Goal: Register for event/course

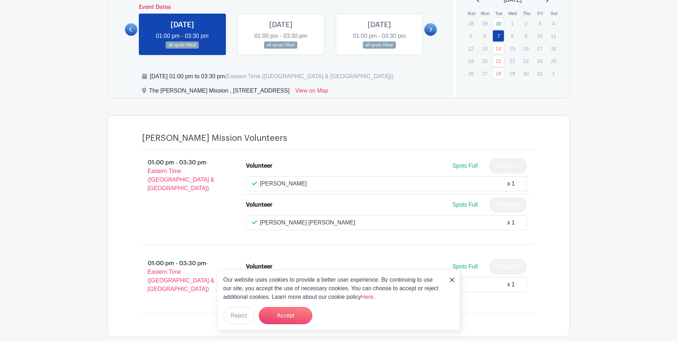
scroll to position [403, 0]
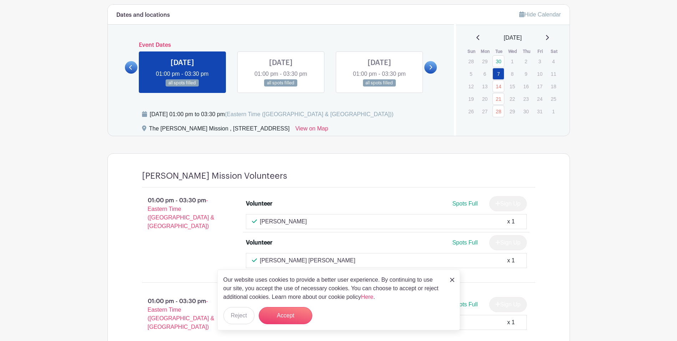
click at [549, 38] on icon at bounding box center [547, 37] width 3 height 5
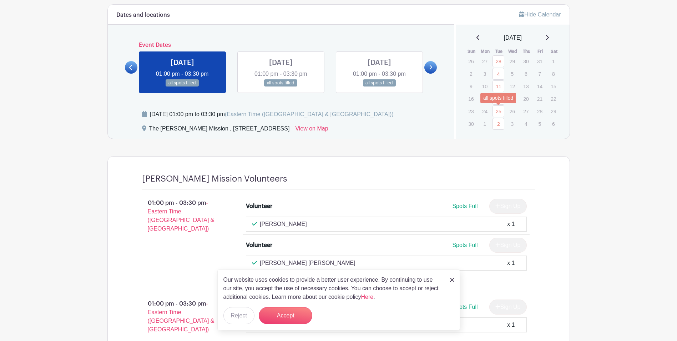
click at [498, 112] on link "25" at bounding box center [499, 111] width 12 height 12
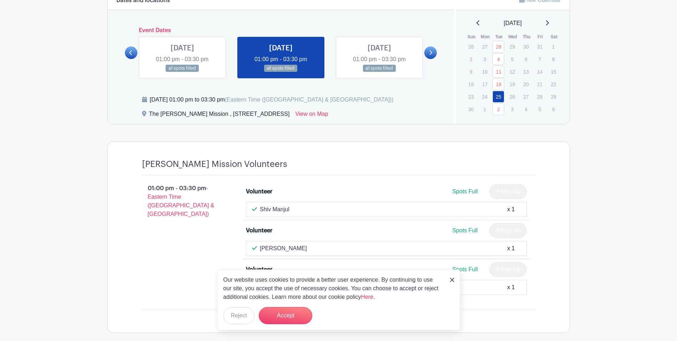
scroll to position [347, 0]
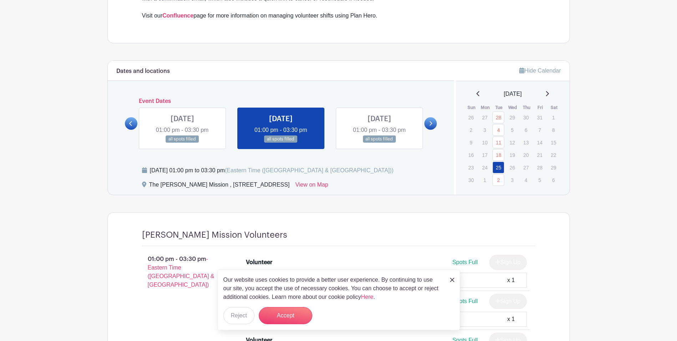
click at [549, 93] on icon at bounding box center [547, 94] width 4 height 6
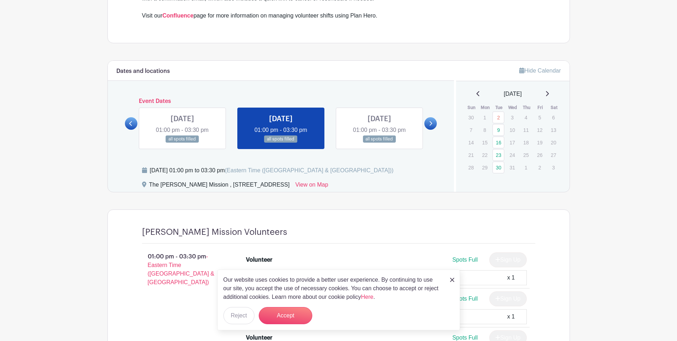
click at [477, 91] on icon at bounding box center [478, 93] width 3 height 5
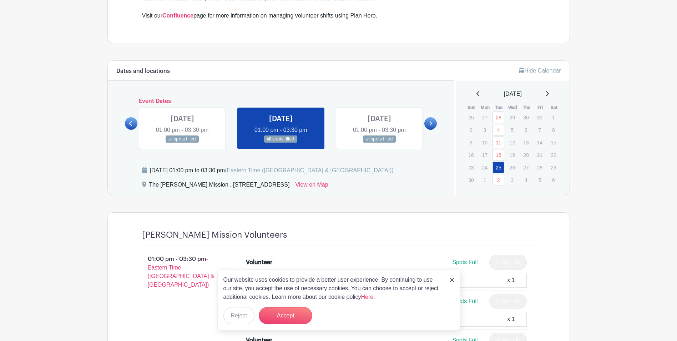
click at [477, 95] on icon at bounding box center [479, 94] width 4 height 6
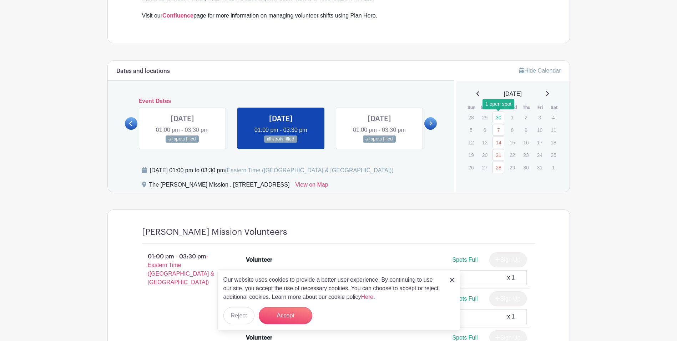
click at [498, 116] on link "30" at bounding box center [499, 117] width 12 height 12
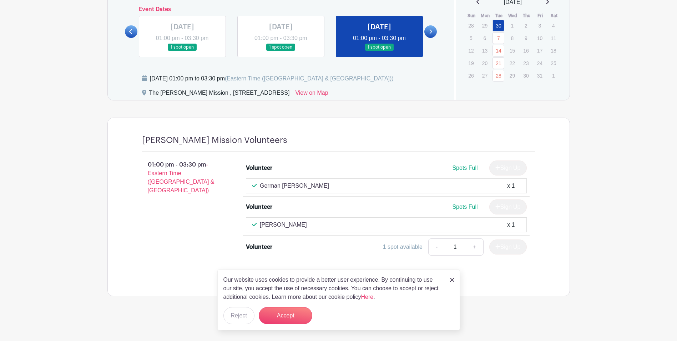
scroll to position [439, 0]
click at [289, 311] on button "Accept" at bounding box center [286, 315] width 54 height 17
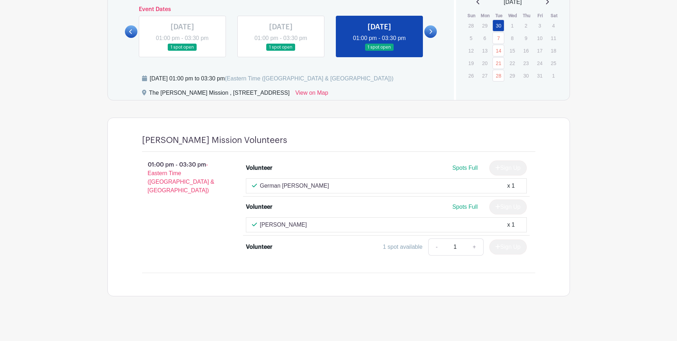
click at [258, 247] on div "Volunteer" at bounding box center [259, 246] width 26 height 9
click at [475, 245] on link "+" at bounding box center [475, 246] width 18 height 17
click at [533, 249] on div "Volunteer Spots Full Sign Up German Piderit x 1 Volunteer Spots Full Sign Up Da…" at bounding box center [391, 209] width 312 height 104
click at [510, 247] on div "Sign Up" at bounding box center [505, 246] width 43 height 15
click at [267, 246] on div "Volunteer" at bounding box center [259, 246] width 26 height 9
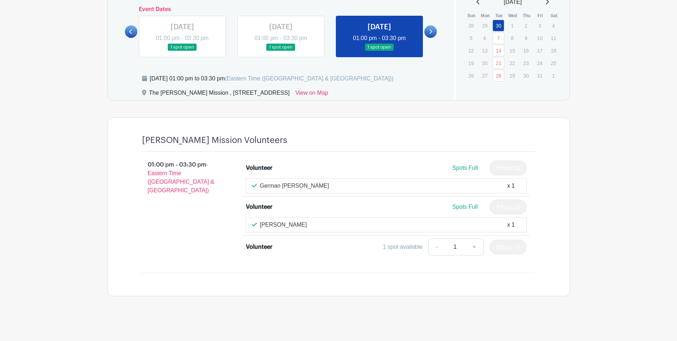
click at [301, 191] on div "German Piderit x 1" at bounding box center [386, 185] width 281 height 15
click at [303, 189] on div "German Piderit x 1" at bounding box center [386, 185] width 269 height 9
click at [473, 243] on link "+" at bounding box center [475, 246] width 18 height 17
click at [417, 246] on div "1 spot available" at bounding box center [403, 246] width 40 height 9
click at [394, 246] on div "1 spot available" at bounding box center [403, 246] width 40 height 9
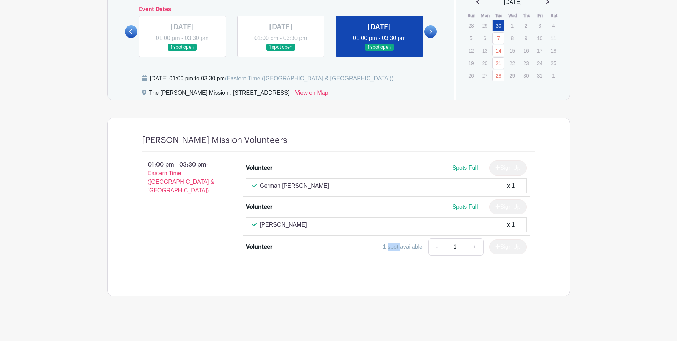
click at [394, 246] on div "1 spot available" at bounding box center [403, 246] width 40 height 9
drag, startPoint x: 394, startPoint y: 246, endPoint x: 372, endPoint y: 248, distance: 22.9
click at [393, 246] on div "1 spot available" at bounding box center [403, 246] width 40 height 9
click at [285, 251] on div "Volunteer" at bounding box center [281, 246] width 70 height 9
drag, startPoint x: 253, startPoint y: 246, endPoint x: 274, endPoint y: 245, distance: 21.1
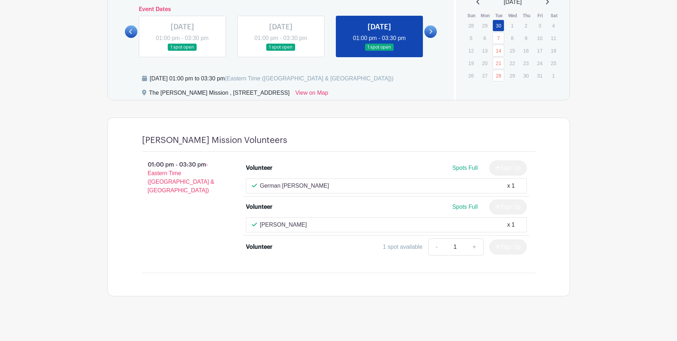
click at [274, 245] on div "Volunteer" at bounding box center [281, 246] width 70 height 9
click at [508, 247] on div "Sign Up" at bounding box center [505, 246] width 43 height 15
click at [501, 250] on div "Sign Up" at bounding box center [505, 246] width 43 height 15
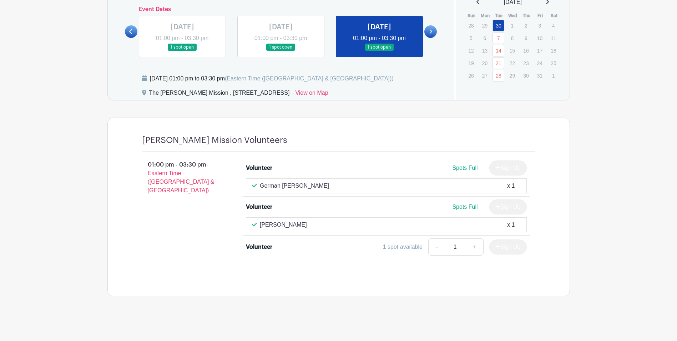
click at [501, 250] on div "Sign Up" at bounding box center [505, 246] width 43 height 15
click at [162, 180] on span "- Eastern Time ([GEOGRAPHIC_DATA] & [GEOGRAPHIC_DATA])" at bounding box center [181, 177] width 67 height 32
drag, startPoint x: 162, startPoint y: 180, endPoint x: 145, endPoint y: 155, distance: 30.5
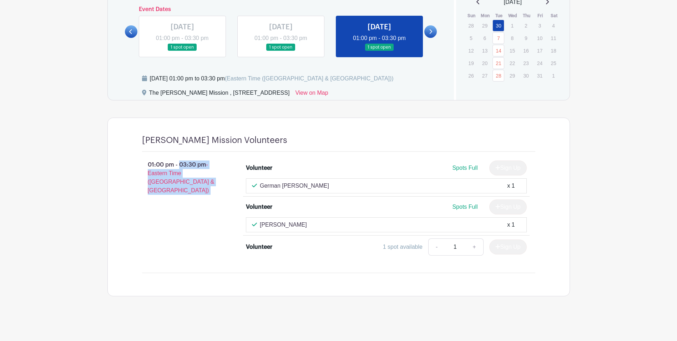
click at [145, 155] on div "01:00 pm - 03:30 pm - Eastern Time (US & Canada) Volunteer Spots Full Sign Up G…" at bounding box center [339, 209] width 428 height 115
click at [281, 51] on link at bounding box center [281, 51] width 0 height 0
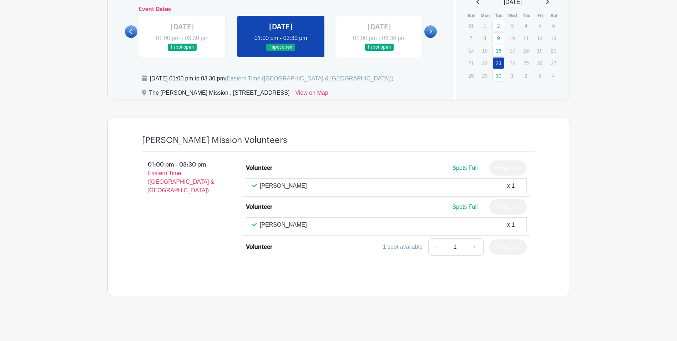
click at [379, 51] on link at bounding box center [379, 51] width 0 height 0
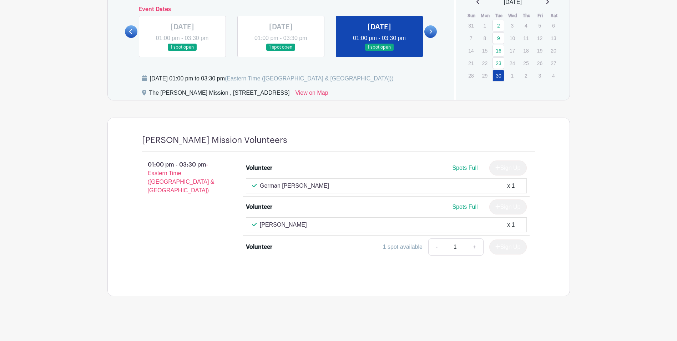
click at [509, 241] on div "Sign Up" at bounding box center [505, 246] width 43 height 15
click at [267, 247] on div "Volunteer" at bounding box center [259, 246] width 26 height 9
drag, startPoint x: 449, startPoint y: 232, endPoint x: 445, endPoint y: 236, distance: 5.3
click at [446, 235] on ul "Volunteer Spots Full Sign Up German Piderit x 1 Volunteer Spots Full Sign Up Da…" at bounding box center [386, 209] width 287 height 104
click at [417, 245] on div "1 spot available" at bounding box center [403, 246] width 40 height 9
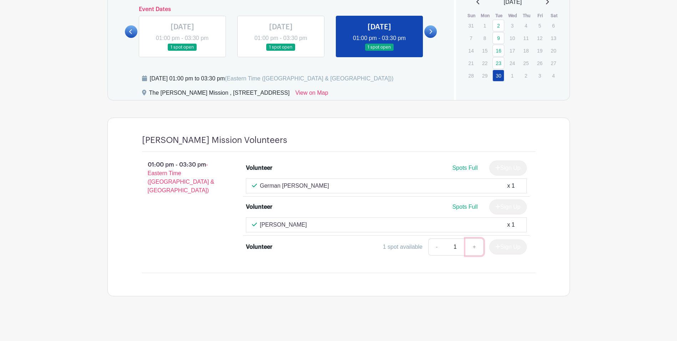
click at [475, 243] on link "+" at bounding box center [475, 246] width 18 height 17
click at [429, 251] on link "-" at bounding box center [436, 246] width 16 height 17
click at [379, 51] on link at bounding box center [379, 51] width 0 height 0
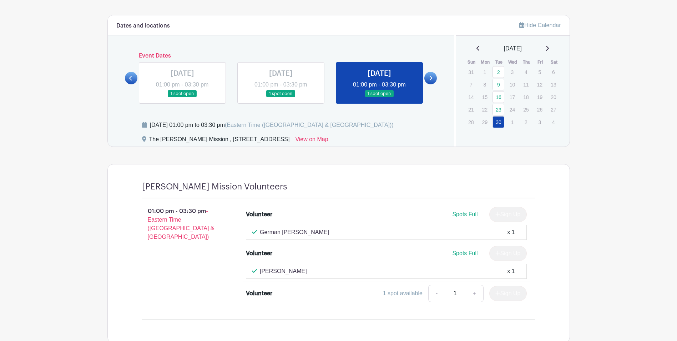
scroll to position [403, 0]
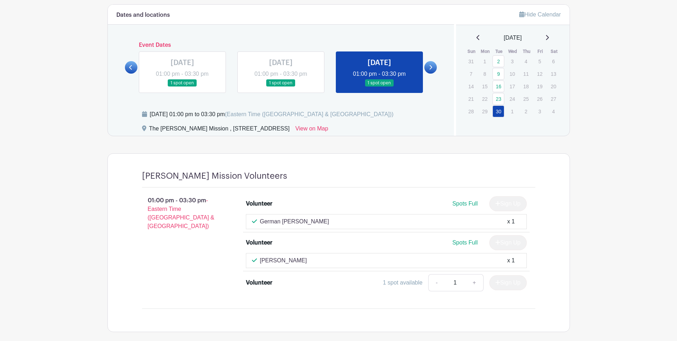
click at [553, 39] on div "September 2025" at bounding box center [513, 38] width 96 height 9
click at [549, 37] on icon at bounding box center [547, 38] width 4 height 6
click at [434, 67] on link at bounding box center [430, 67] width 12 height 12
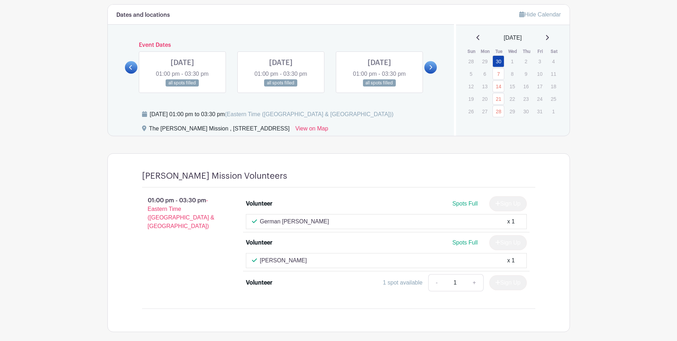
click at [434, 67] on link at bounding box center [430, 67] width 12 height 12
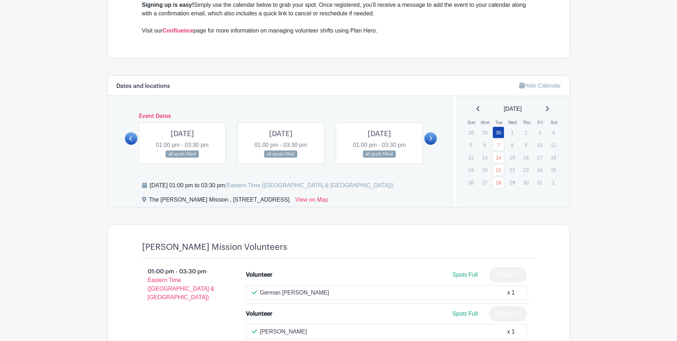
scroll to position [332, 0]
click at [379, 158] on link at bounding box center [379, 158] width 0 height 0
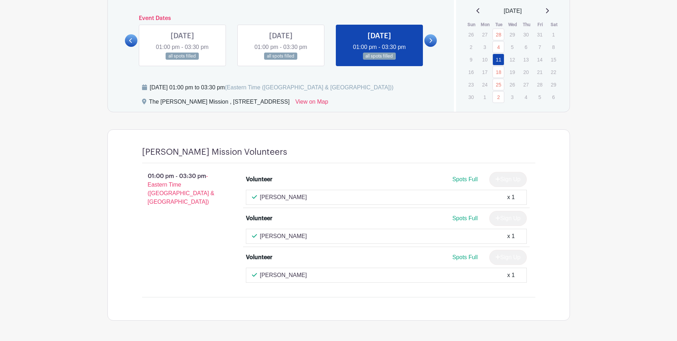
scroll to position [454, 0]
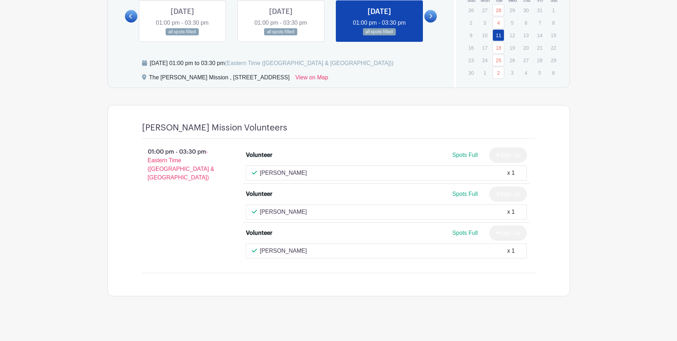
click at [281, 36] on link at bounding box center [281, 36] width 0 height 0
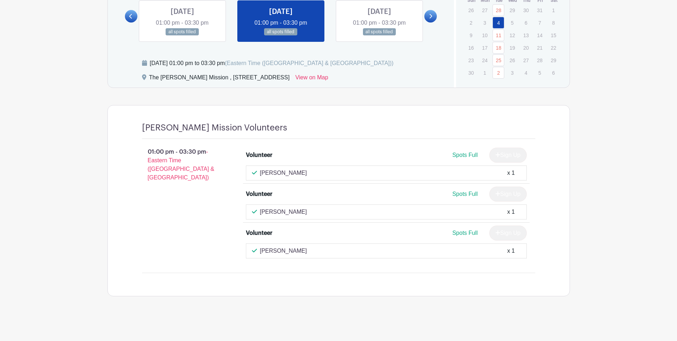
click at [182, 36] on link at bounding box center [182, 36] width 0 height 0
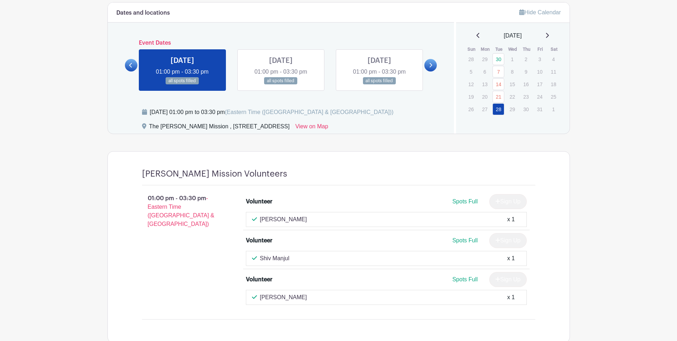
scroll to position [345, 0]
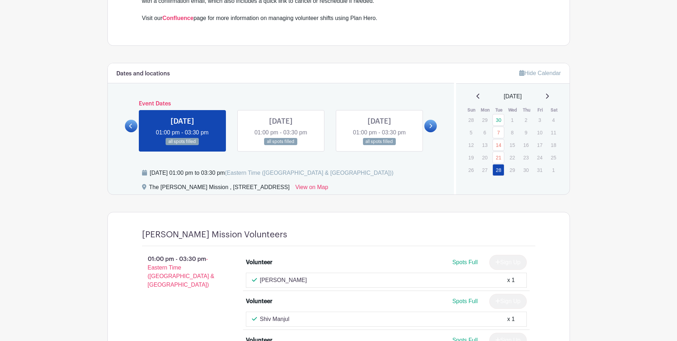
click at [130, 125] on icon at bounding box center [130, 125] width 3 height 5
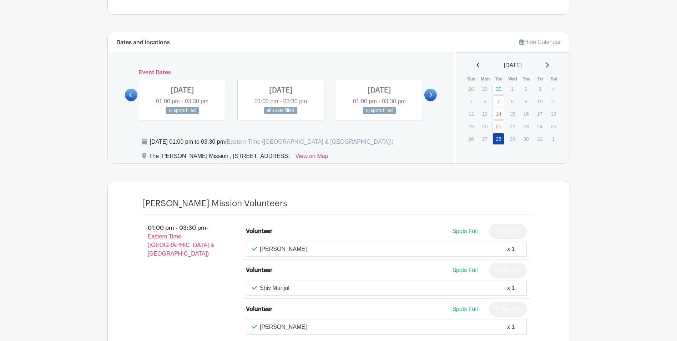
scroll to position [416, 0]
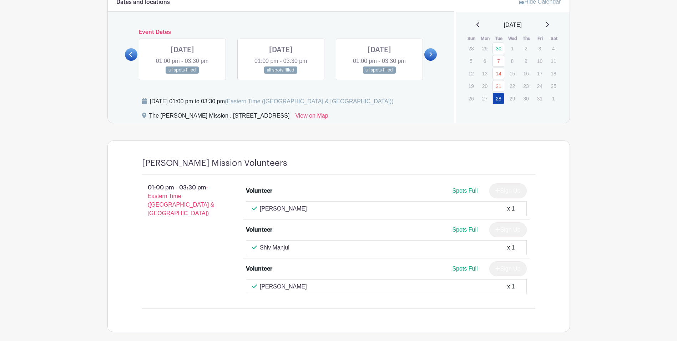
click at [281, 74] on link at bounding box center [281, 74] width 0 height 0
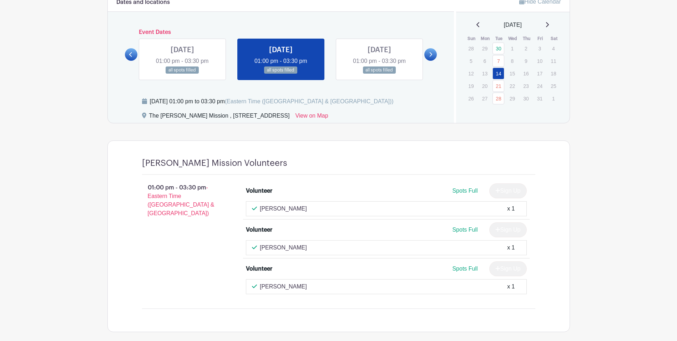
click at [428, 52] on link at bounding box center [430, 54] width 12 height 12
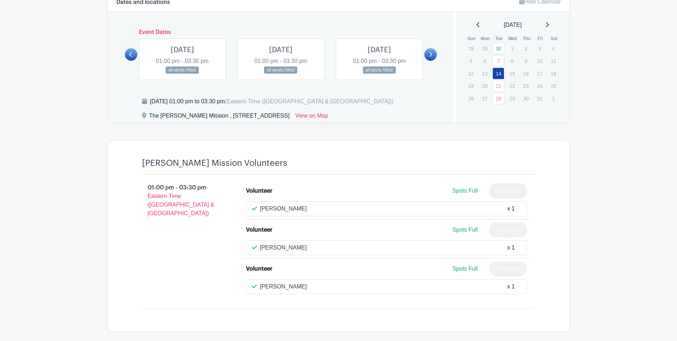
click at [430, 53] on icon at bounding box center [430, 54] width 3 height 5
click at [182, 74] on link at bounding box center [182, 74] width 0 height 0
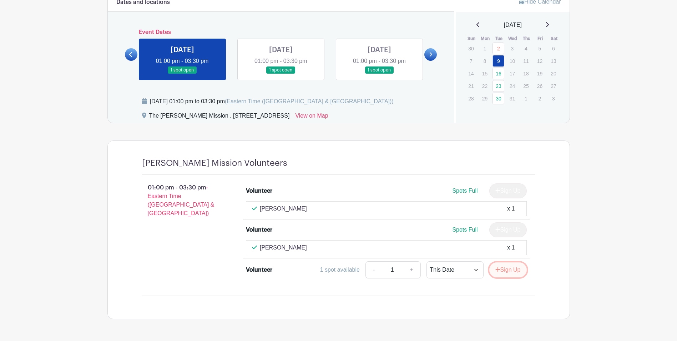
click at [508, 268] on button "Sign Up" at bounding box center [507, 269] width 37 height 15
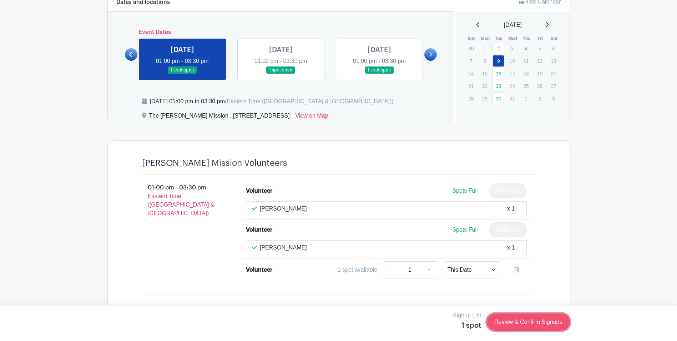
click at [508, 325] on link "Review & Confirm Signups" at bounding box center [528, 321] width 83 height 17
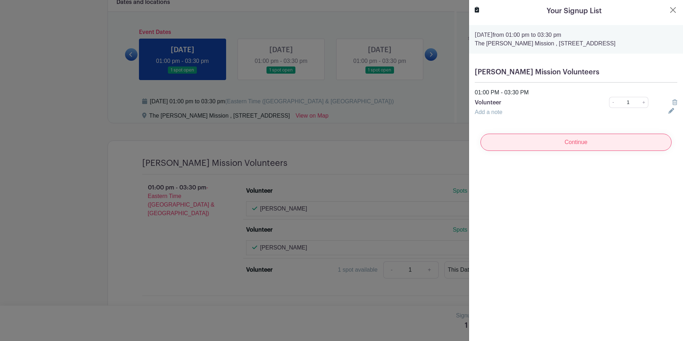
click at [578, 141] on input "Continue" at bounding box center [575, 142] width 191 height 17
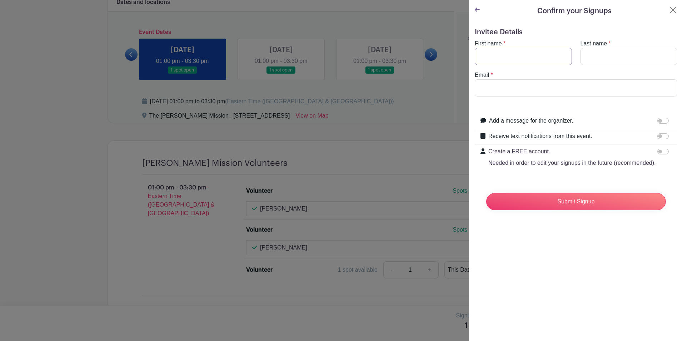
click at [499, 51] on input "First name" at bounding box center [522, 56] width 97 height 17
type input "Leandro"
type input "Monteiro"
click at [536, 86] on input "Email" at bounding box center [575, 87] width 202 height 17
type input "lmonteiro@wysemeter.com"
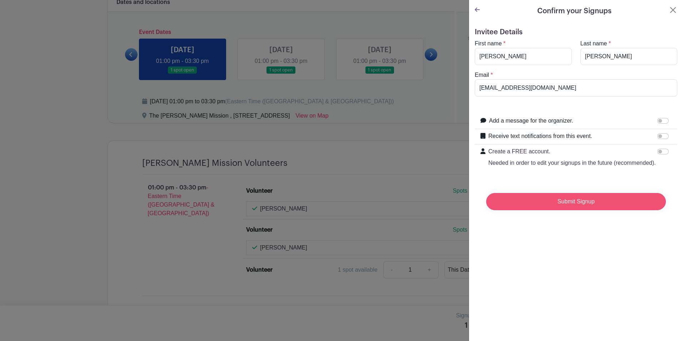
click at [578, 210] on input "Submit Signup" at bounding box center [576, 201] width 180 height 17
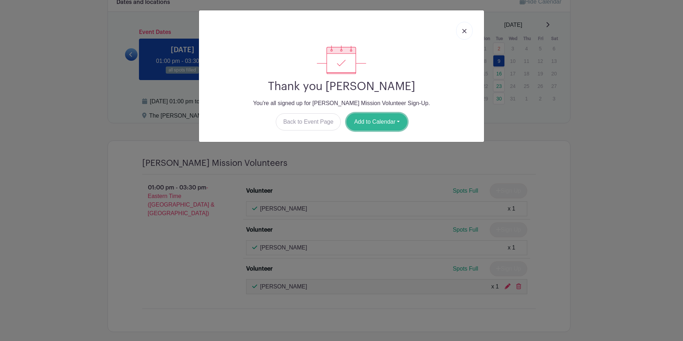
click at [368, 121] on button "Add to Calendar" at bounding box center [376, 121] width 61 height 17
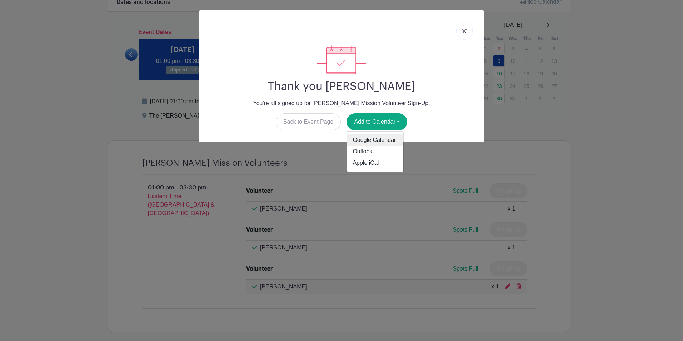
click at [385, 140] on link "Google Calendar" at bounding box center [375, 139] width 56 height 11
click at [469, 30] on link at bounding box center [464, 31] width 16 height 18
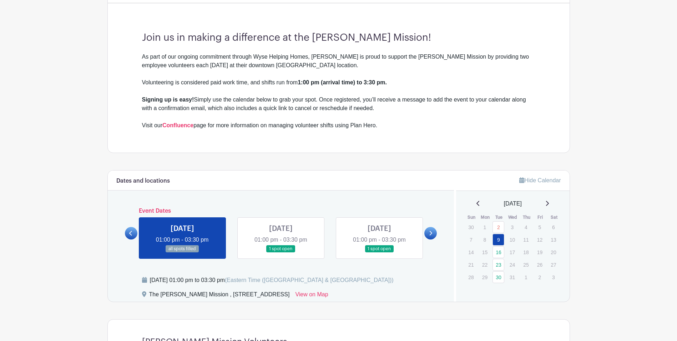
scroll to position [309, 0]
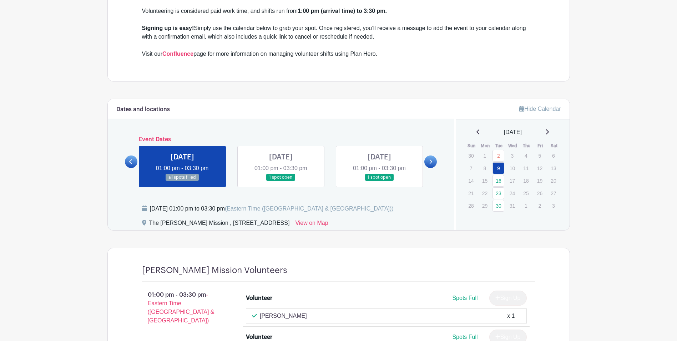
drag, startPoint x: 200, startPoint y: 224, endPoint x: 252, endPoint y: 221, distance: 51.8
click at [252, 221] on div "The Scott Mission , 502 Spadina Avenue, Toronto, Ontario M5S 2H1, Canada" at bounding box center [219, 223] width 141 height 11
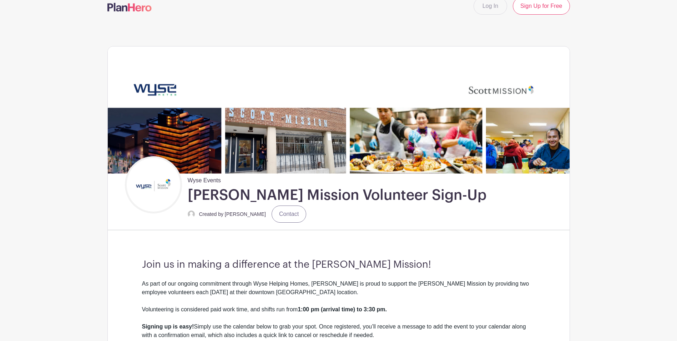
scroll to position [0, 0]
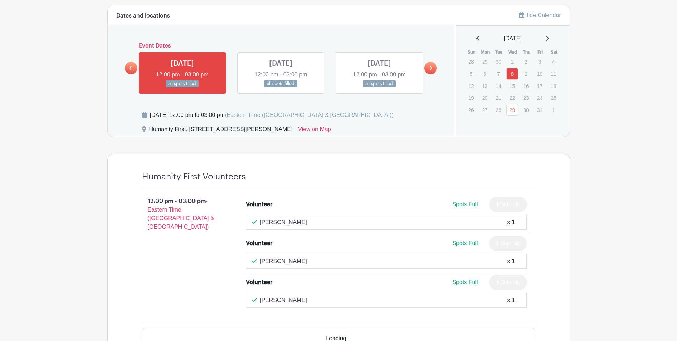
scroll to position [464, 0]
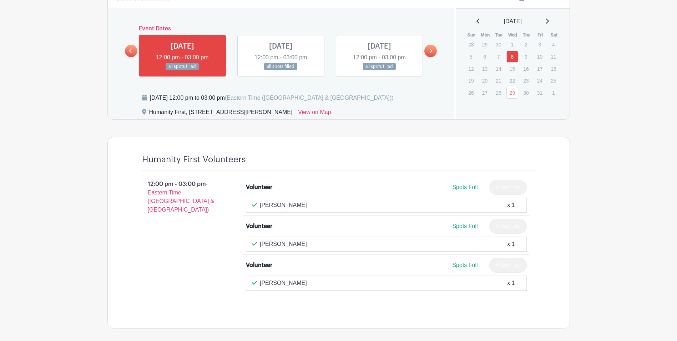
click at [281, 70] on link at bounding box center [281, 70] width 0 height 0
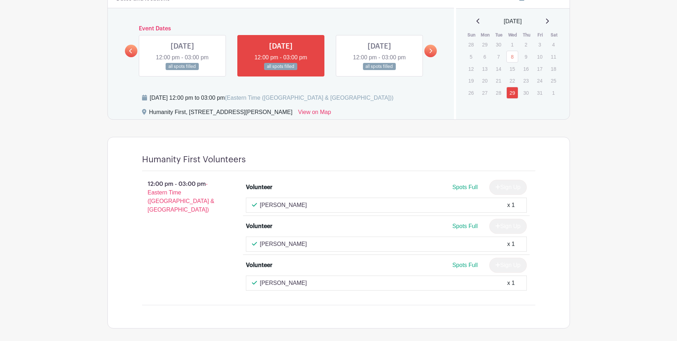
click at [182, 70] on link at bounding box center [182, 70] width 0 height 0
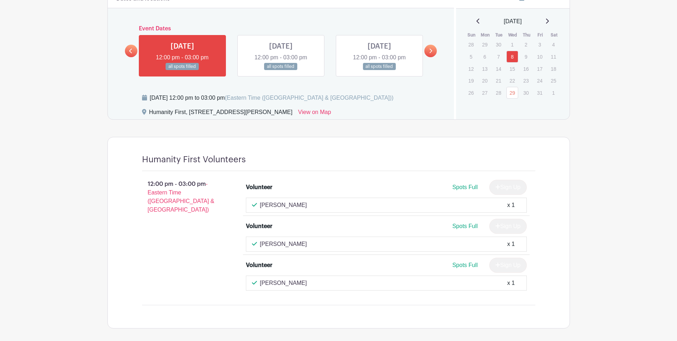
click at [281, 70] on link at bounding box center [281, 70] width 0 height 0
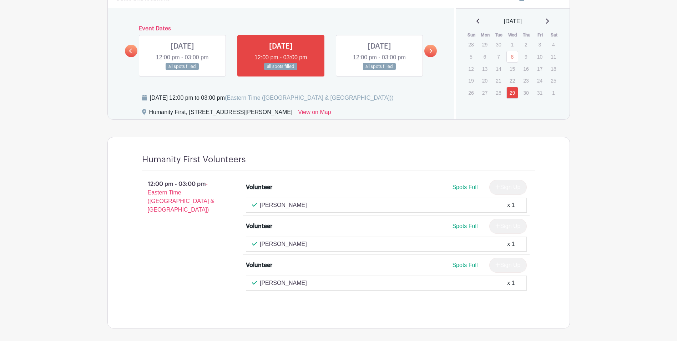
click at [379, 70] on link at bounding box center [379, 70] width 0 height 0
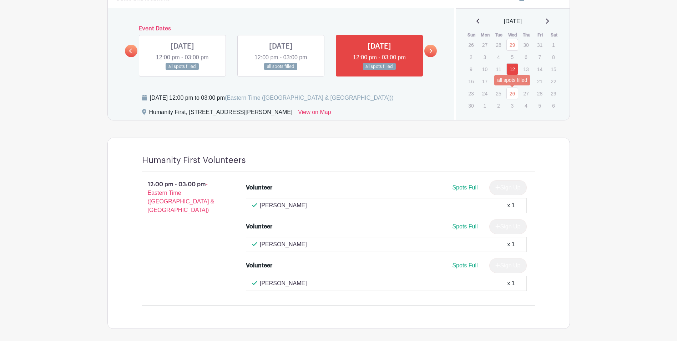
click at [513, 94] on link "26" at bounding box center [513, 93] width 12 height 12
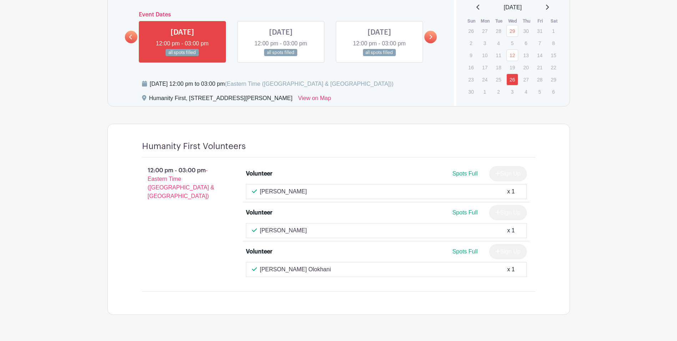
scroll to position [461, 0]
